Goal: Find specific page/section: Find specific page/section

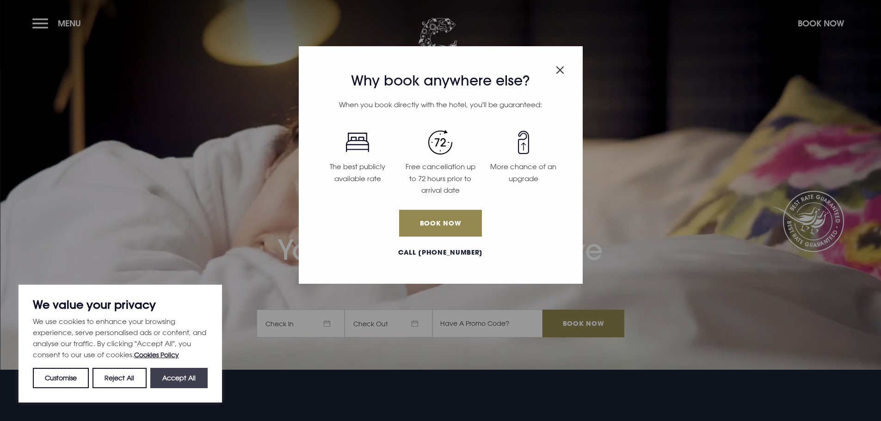
click at [194, 373] on button "Accept All" at bounding box center [178, 378] width 57 height 20
checkbox input "true"
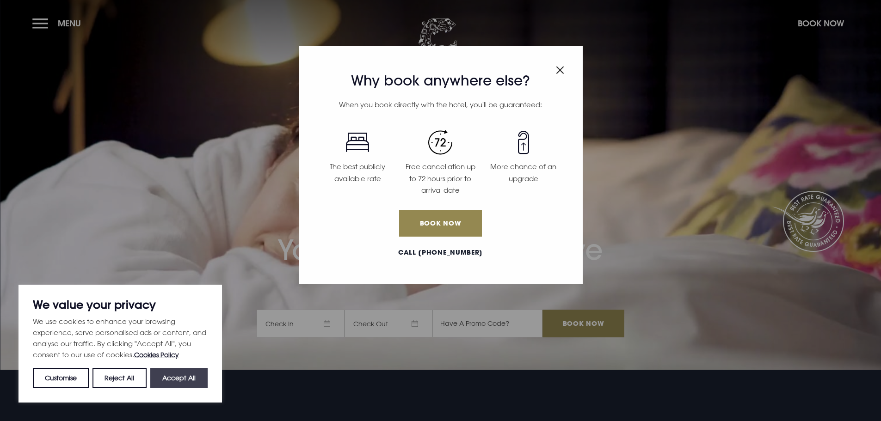
checkbox input "true"
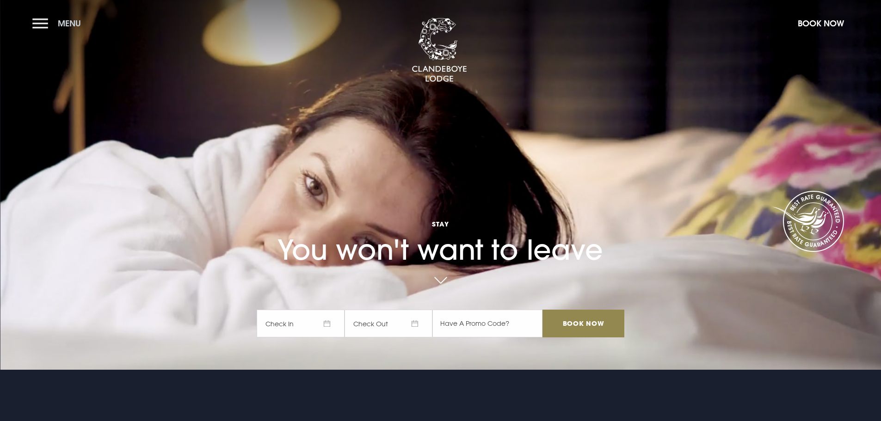
click at [34, 26] on button "Menu" at bounding box center [58, 23] width 53 height 20
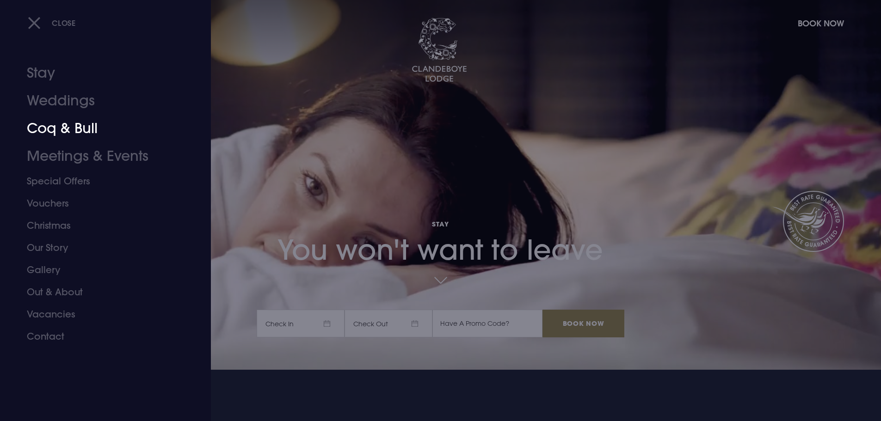
click at [45, 123] on link "Coq & Bull" at bounding box center [100, 129] width 146 height 28
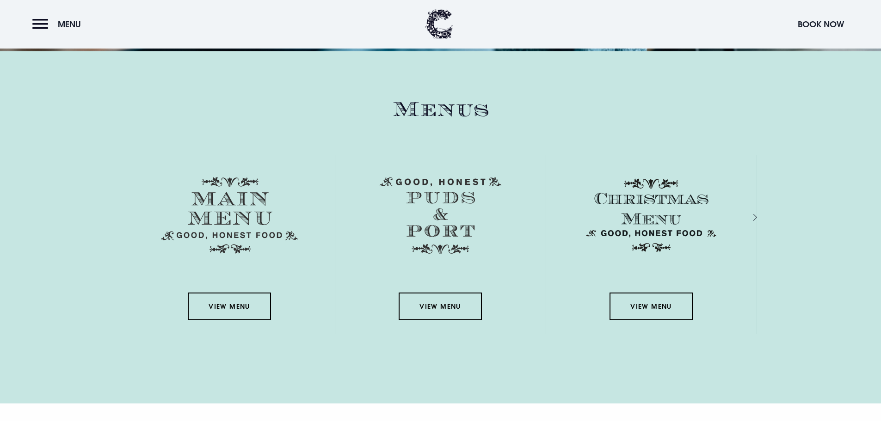
scroll to position [1510, 0]
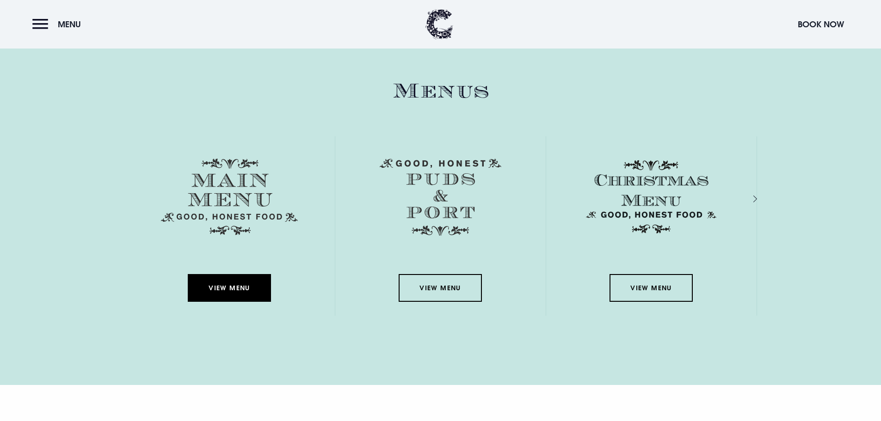
click at [234, 283] on link "View Menu" at bounding box center [229, 288] width 83 height 28
click at [233, 288] on link "View Menu" at bounding box center [229, 288] width 83 height 28
